Goal: Task Accomplishment & Management: Manage account settings

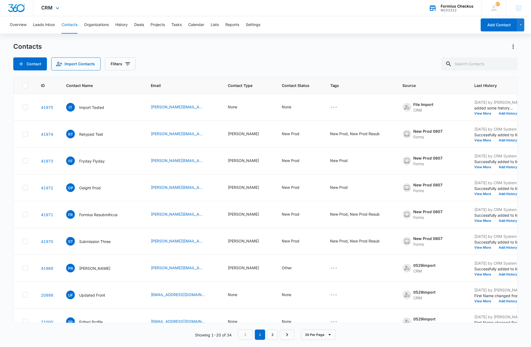
click at [454, 6] on div "Formius Checkus" at bounding box center [457, 6] width 33 height 4
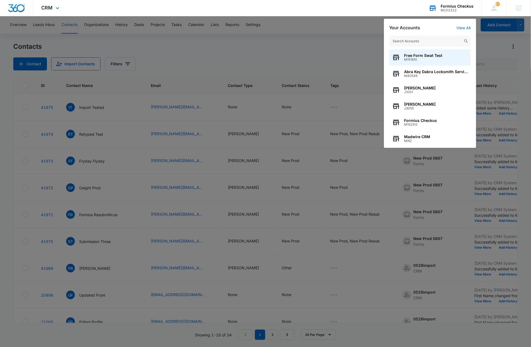
click at [412, 42] on input "text" at bounding box center [429, 41] width 81 height 11
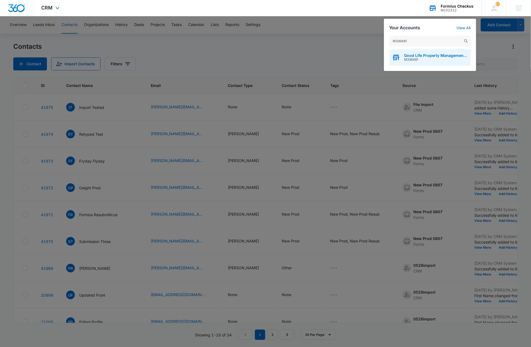
type input "M336481"
click at [418, 55] on span "Good Life Property Management | Riverside" at bounding box center [436, 55] width 64 height 4
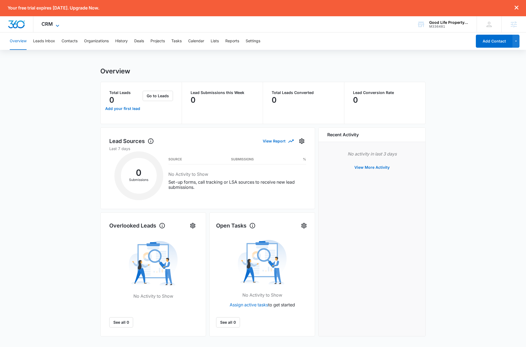
click at [57, 25] on icon at bounding box center [57, 26] width 7 height 7
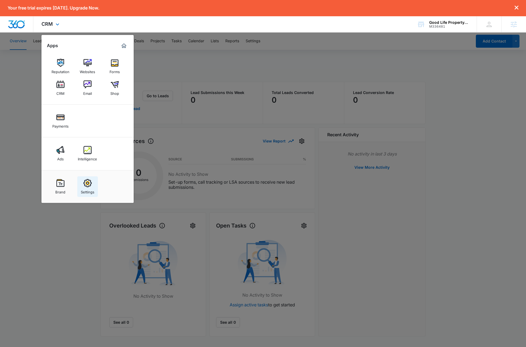
click at [89, 187] on img at bounding box center [88, 183] width 8 height 8
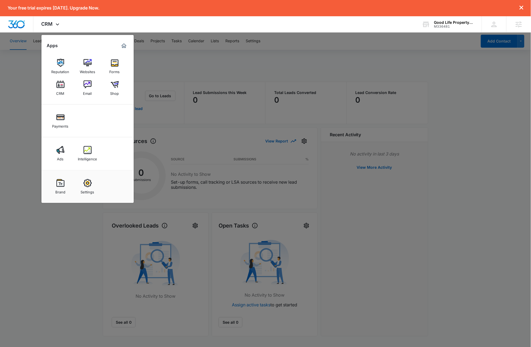
select select "35"
select select "US"
select select "America/Los_Angeles"
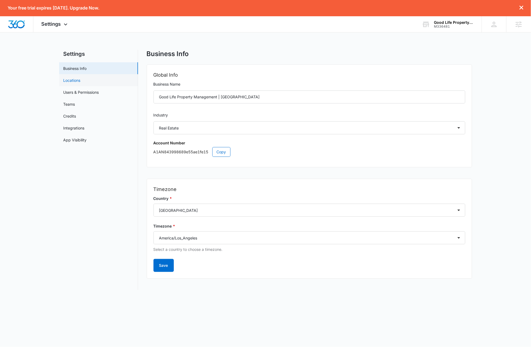
click at [78, 82] on link "Locations" at bounding box center [71, 81] width 17 height 6
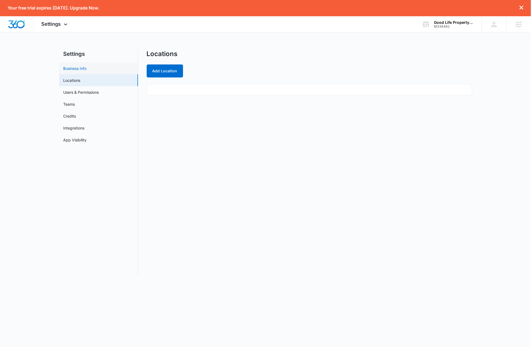
click at [87, 68] on link "Business Info" at bounding box center [74, 69] width 23 height 6
select select "35"
select select "US"
select select "America/Los_Angeles"
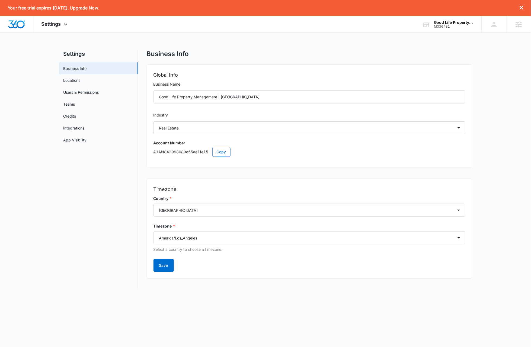
click at [86, 200] on nav "Settings Business Info Locations Users & Permissions Teams Credits Integrations…" at bounding box center [98, 170] width 79 height 240
click at [75, 80] on link "Locations" at bounding box center [71, 81] width 17 height 6
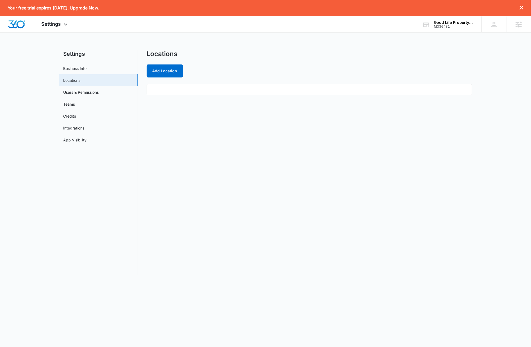
click at [101, 179] on nav "Settings Business Info Locations Users & Permissions Teams Credits Integrations…" at bounding box center [98, 163] width 79 height 226
click at [171, 72] on button "Add Location" at bounding box center [165, 71] width 36 height 13
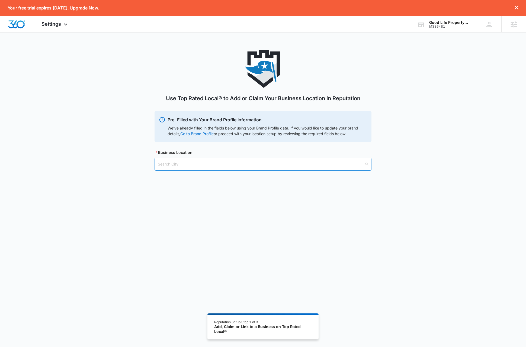
click at [202, 165] on input "search" at bounding box center [261, 164] width 207 height 12
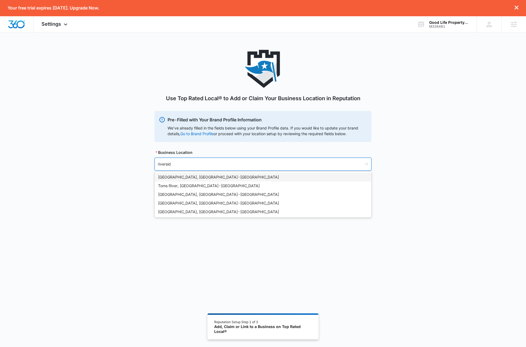
type input "riverside"
click at [172, 177] on div "Riverside, CA - USA" at bounding box center [263, 177] width 210 height 6
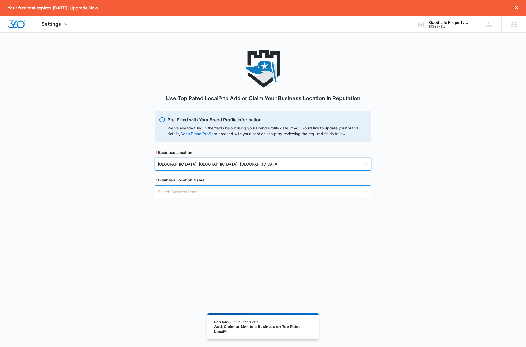
click at [218, 194] on input "search" at bounding box center [261, 192] width 207 height 12
type input "g"
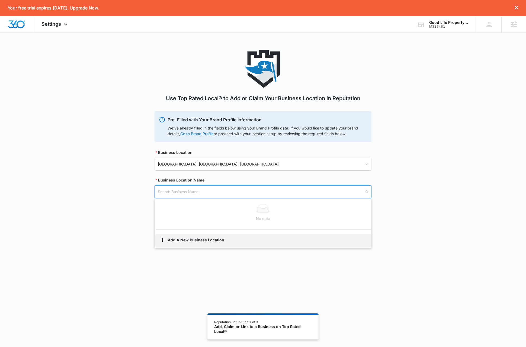
click at [170, 240] on button "Add A New Business Location" at bounding box center [263, 240] width 216 height 13
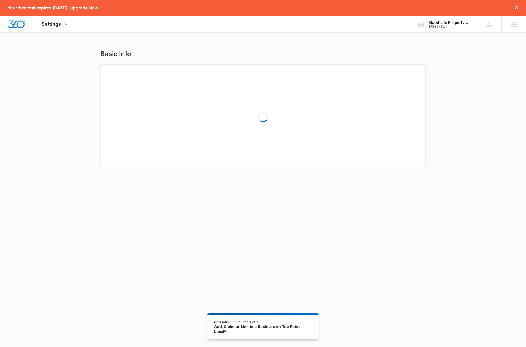
select select "California"
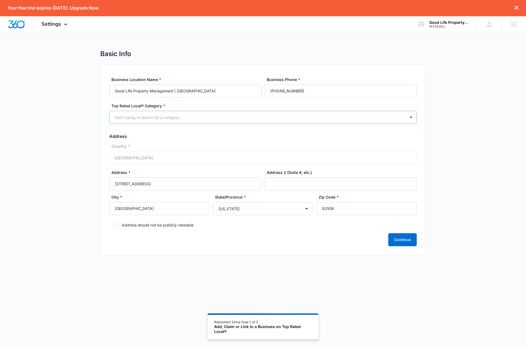
click at [203, 118] on div at bounding box center [256, 117] width 284 height 7
type input "prop"
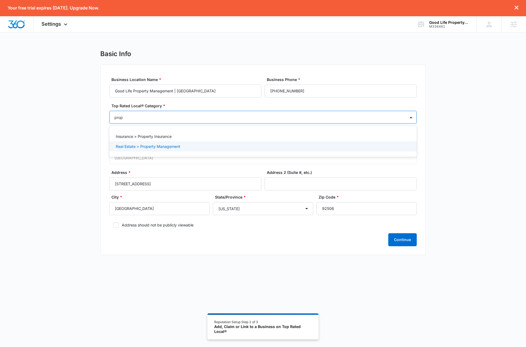
click at [126, 147] on p "Real Estate > Property Management" at bounding box center [148, 147] width 65 height 6
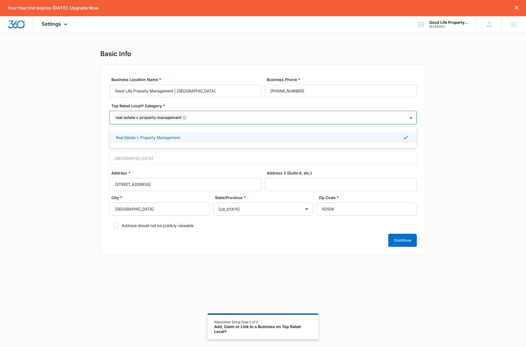
click at [66, 172] on div "Basic Info Business Location Name * Good Life Property Management | Riverside B…" at bounding box center [263, 156] width 526 height 213
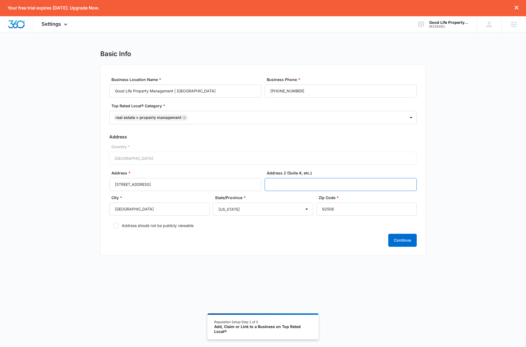
click at [293, 185] on input "Address 2 (Suite #, etc.)" at bounding box center [341, 184] width 152 height 13
type input "Suite 400"
click at [171, 185] on input "3610 Central Ave Suite 400" at bounding box center [185, 184] width 152 height 13
type input "3610 Central Ave"
click at [407, 245] on button "Continue" at bounding box center [402, 240] width 28 height 13
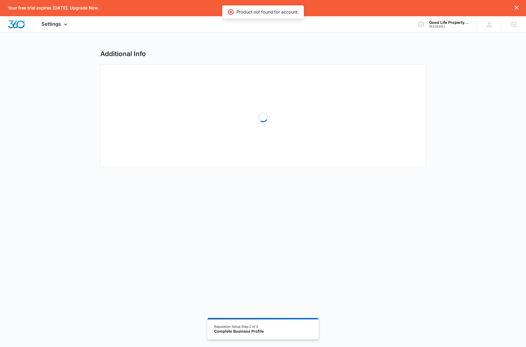
select select "2013"
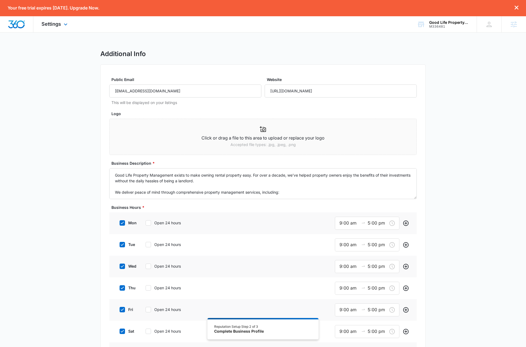
click at [20, 24] on img "Dashboard" at bounding box center [16, 24] width 17 height 8
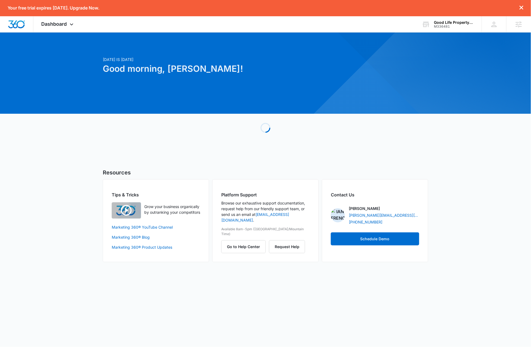
click at [485, 166] on div "Today is Friday, August 15th Good morning, Dave! Loading Resources Tips & Trick…" at bounding box center [265, 154] width 531 height 230
click at [72, 25] on icon at bounding box center [71, 26] width 3 height 2
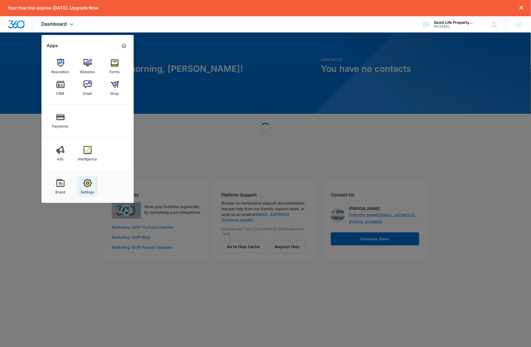
click at [90, 184] on img at bounding box center [88, 183] width 8 height 8
select select "35"
select select "US"
select select "America/Los_Angeles"
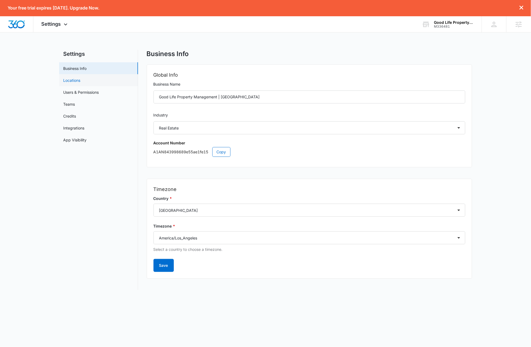
click at [79, 79] on link "Locations" at bounding box center [71, 81] width 17 height 6
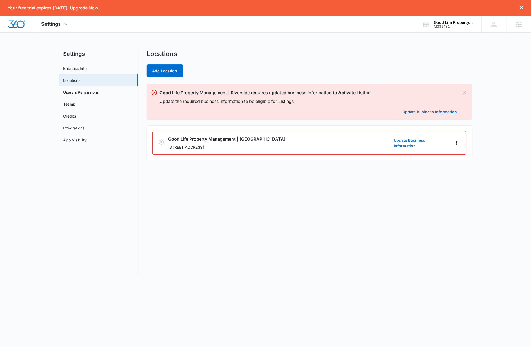
click at [54, 178] on main "Settings Business Info Locations Users & Permissions Teams Credits Integrations…" at bounding box center [265, 166] width 531 height 232
click at [19, 24] on img "Dashboard" at bounding box center [16, 24] width 17 height 8
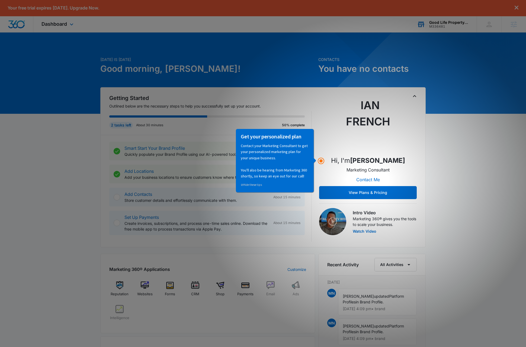
click at [445, 25] on div "M336481" at bounding box center [449, 27] width 40 height 4
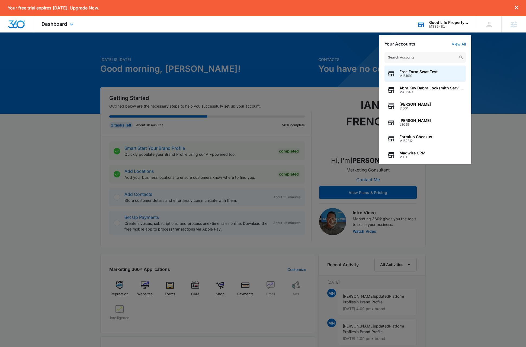
click at [420, 60] on input "text" at bounding box center [424, 57] width 81 height 11
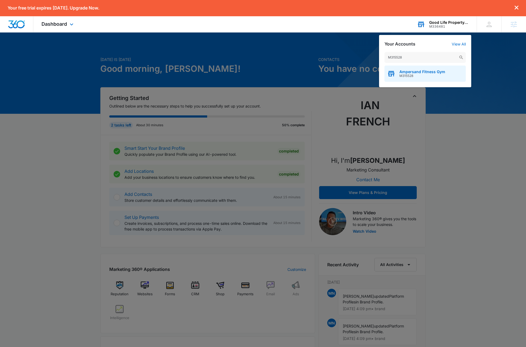
type input "M315528"
click at [429, 75] on span "M315528" at bounding box center [422, 76] width 46 height 4
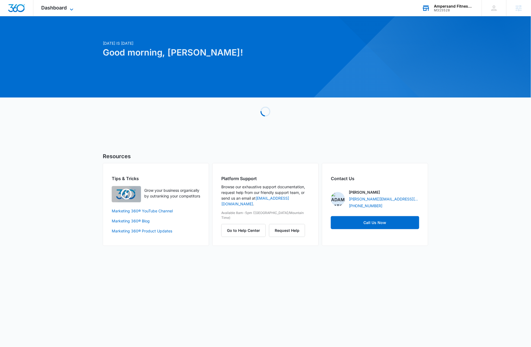
click at [71, 9] on icon at bounding box center [71, 9] width 7 height 7
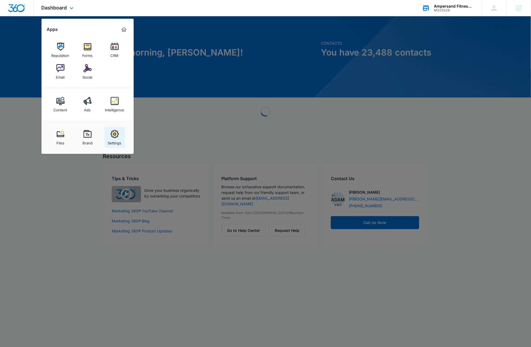
click at [117, 131] on img at bounding box center [115, 134] width 8 height 8
select select "36"
select select "US"
select select "America/[GEOGRAPHIC_DATA]"
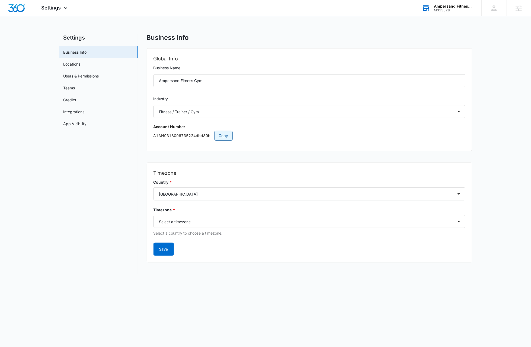
click at [227, 136] on span "Copy" at bounding box center [223, 136] width 9 height 6
click at [211, 81] on input "Ampersand Fitness Gym" at bounding box center [309, 80] width 312 height 13
click at [55, 8] on span "Settings" at bounding box center [51, 8] width 20 height 6
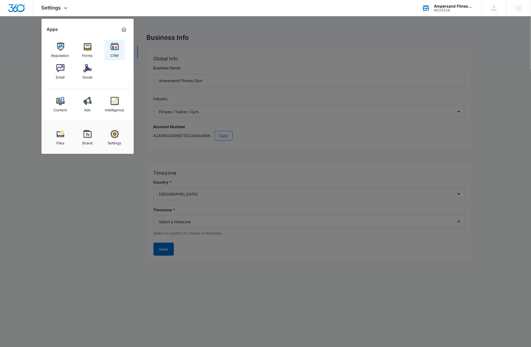
click at [115, 49] on img at bounding box center [115, 47] width 8 height 8
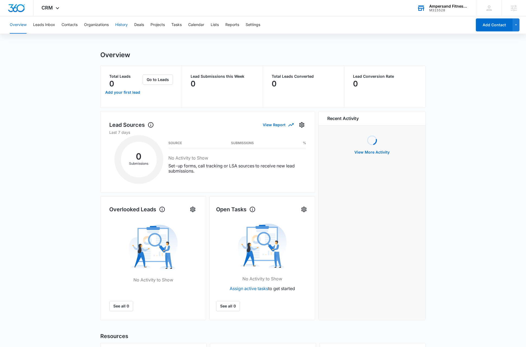
click at [122, 25] on button "History" at bounding box center [121, 24] width 12 height 17
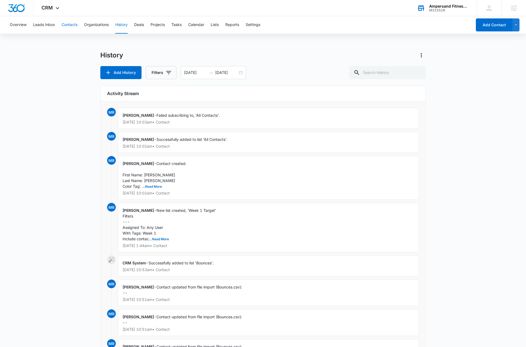
click at [75, 24] on button "Contacts" at bounding box center [70, 24] width 16 height 17
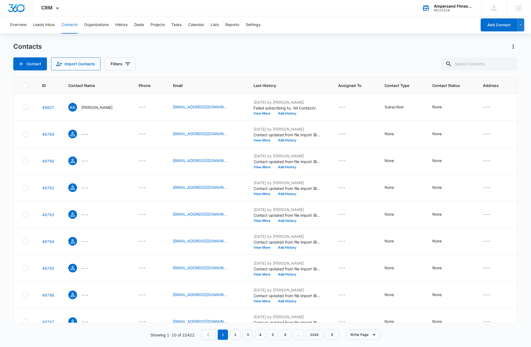
click at [283, 52] on div "Contacts Contact Import Contacts Filters" at bounding box center [265, 56] width 504 height 28
click at [279, 50] on div "Contacts" at bounding box center [265, 46] width 504 height 9
click at [55, 7] on icon at bounding box center [57, 9] width 7 height 7
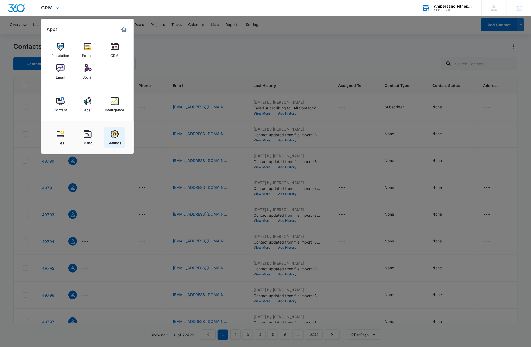
click at [119, 136] on link "Settings" at bounding box center [114, 137] width 21 height 21
select select "36"
select select "US"
select select "America/[GEOGRAPHIC_DATA]"
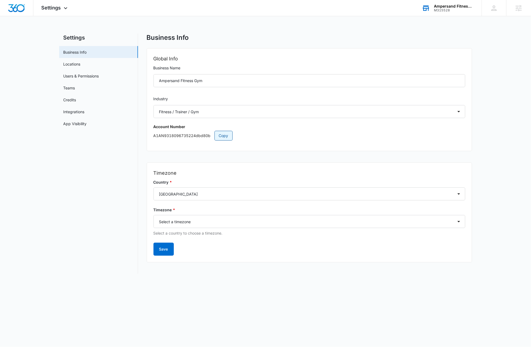
click at [222, 136] on span "Copy" at bounding box center [223, 136] width 9 height 6
drag, startPoint x: 82, startPoint y: 238, endPoint x: 82, endPoint y: 234, distance: 4.1
click at [82, 238] on nav "Settings Business Info Locations Users & Permissions Teams Credits Integrations…" at bounding box center [98, 154] width 79 height 240
click at [495, 170] on main "Settings Business Info Locations Users & Permissions Teams Credits Integrations…" at bounding box center [265, 157] width 531 height 247
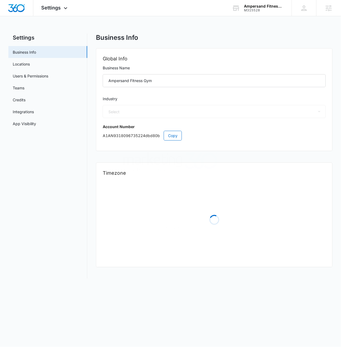
select select "36"
select select "US"
select select "America/[GEOGRAPHIC_DATA]"
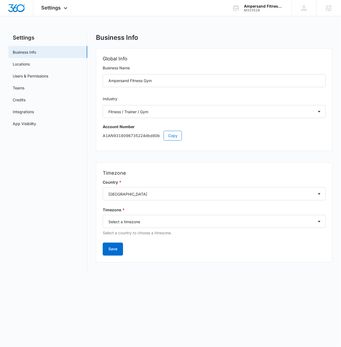
click at [56, 166] on nav "Settings Business Info Locations Users & Permissions Teams Credits Integrations…" at bounding box center [47, 154] width 79 height 240
click at [17, 10] on img "Dashboard" at bounding box center [16, 8] width 17 height 8
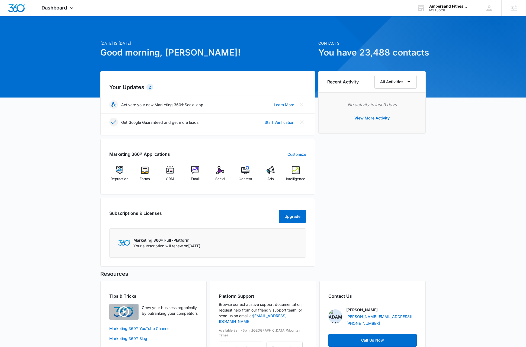
click at [341, 148] on div "[DATE] is [DATE] Good morning, [PERSON_NAME]! Contacts You have 23,488 contacts…" at bounding box center [263, 196] width 526 height 347
click at [172, 173] on img at bounding box center [170, 170] width 8 height 8
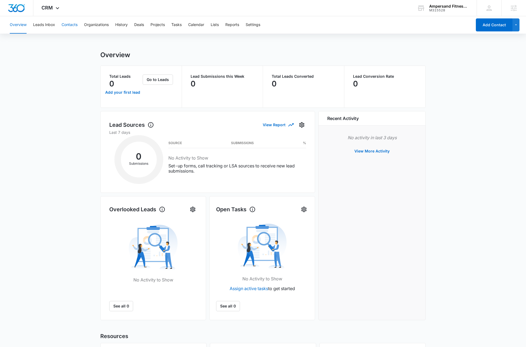
click at [71, 26] on button "Contacts" at bounding box center [70, 24] width 16 height 17
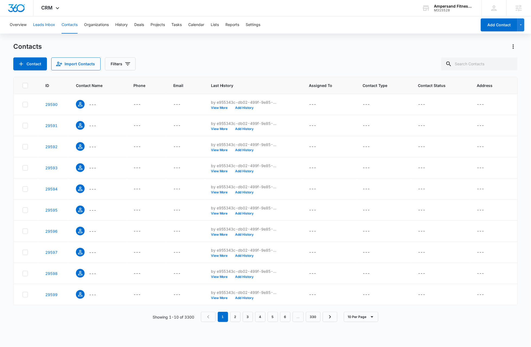
click at [38, 25] on button "Leads Inbox" at bounding box center [44, 24] width 22 height 17
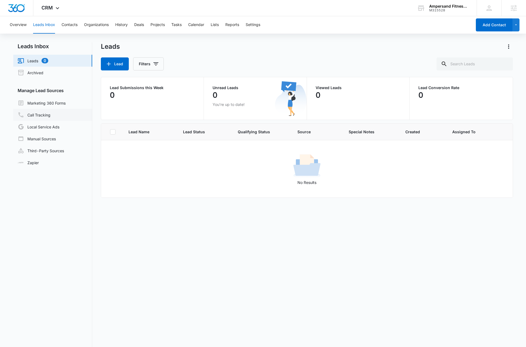
click at [41, 115] on link "Call Tracking" at bounding box center [34, 115] width 33 height 7
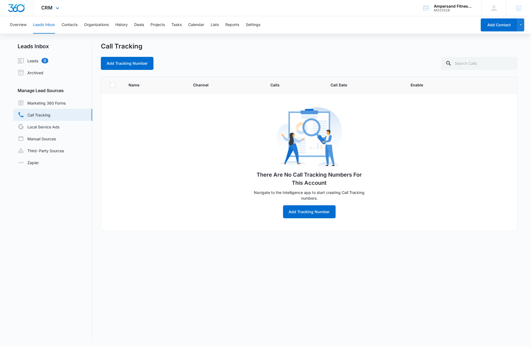
click at [16, 8] on img "Dashboard" at bounding box center [16, 8] width 17 height 8
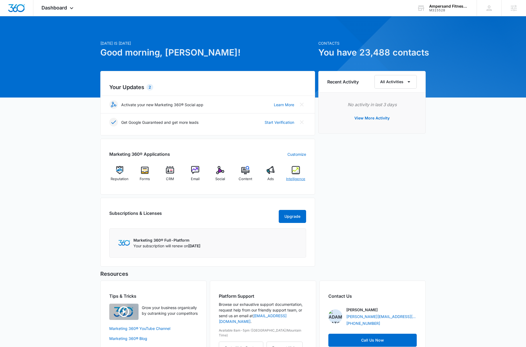
click at [295, 168] on img at bounding box center [296, 170] width 8 height 8
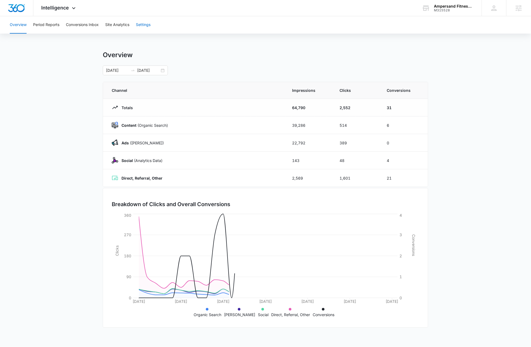
click at [142, 24] on button "Settings" at bounding box center [143, 24] width 15 height 17
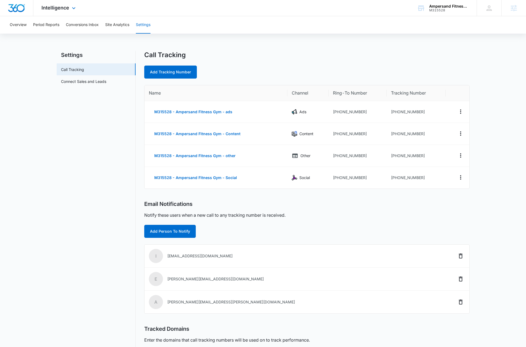
click at [70, 5] on icon at bounding box center [73, 8] width 7 height 7
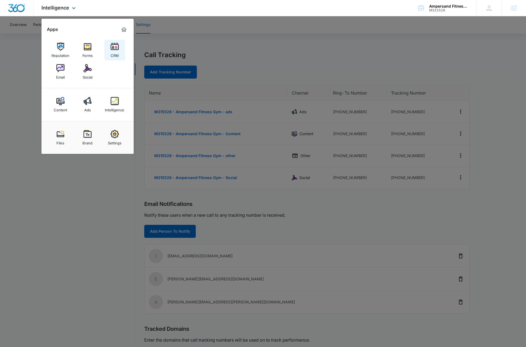
click at [121, 53] on link "CRM" at bounding box center [114, 50] width 21 height 21
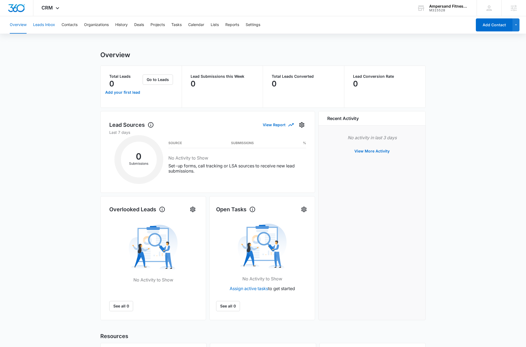
click at [42, 21] on button "Leads Inbox" at bounding box center [44, 24] width 22 height 17
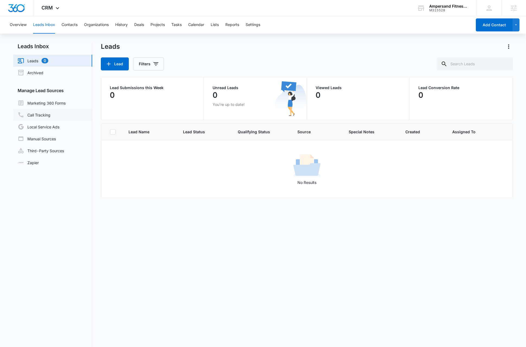
click at [43, 114] on link "Call Tracking" at bounding box center [34, 115] width 33 height 7
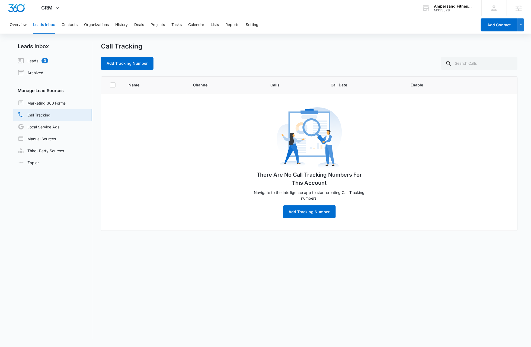
click at [25, 197] on nav "Leads Inbox Leads 0 Archived Manage Lead Sources Marketing 360 Forms Call Track…" at bounding box center [52, 190] width 79 height 297
click at [36, 166] on link "Zapier" at bounding box center [28, 163] width 21 height 6
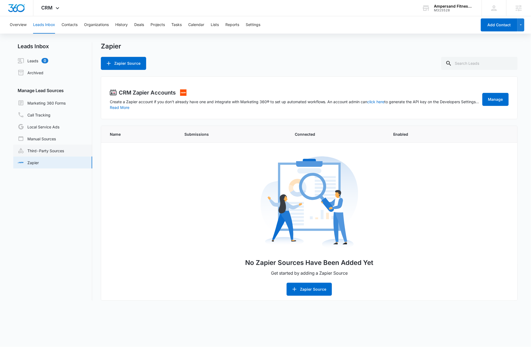
click at [33, 148] on link "Third-Party Sources" at bounding box center [41, 150] width 46 height 7
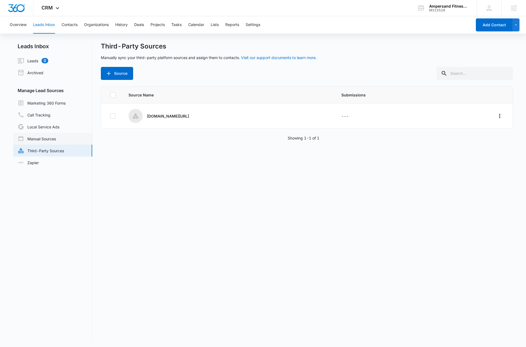
click at [33, 137] on link "Manual Sources" at bounding box center [37, 139] width 38 height 7
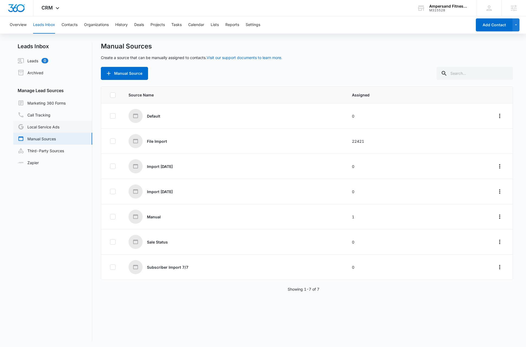
click at [35, 127] on link "Local Service Ads" at bounding box center [39, 127] width 42 height 7
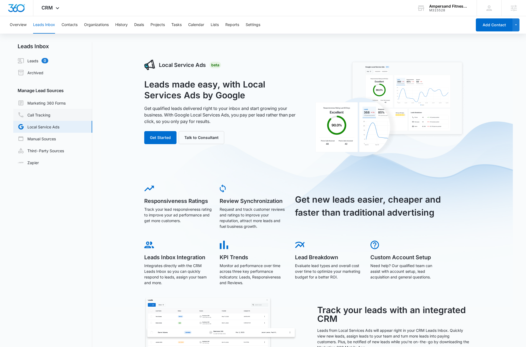
click at [36, 115] on link "Call Tracking" at bounding box center [34, 115] width 33 height 7
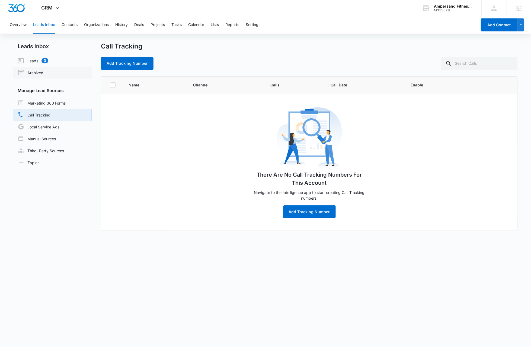
click at [37, 72] on link "Archived" at bounding box center [31, 72] width 26 height 7
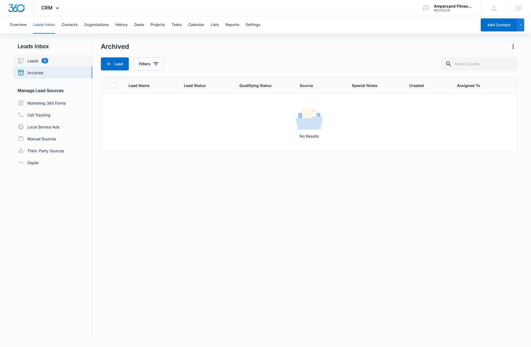
click at [32, 62] on link "Leads 0" at bounding box center [33, 60] width 31 height 7
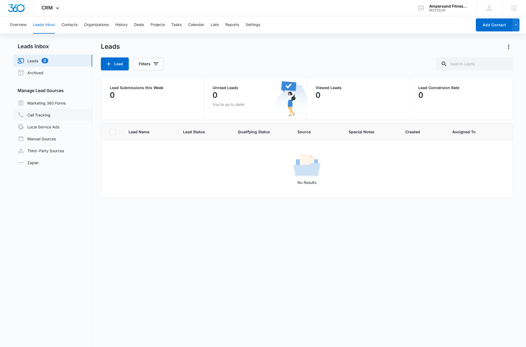
click at [38, 113] on link "Call Tracking" at bounding box center [34, 115] width 33 height 7
